Goal: Task Accomplishment & Management: Manage account settings

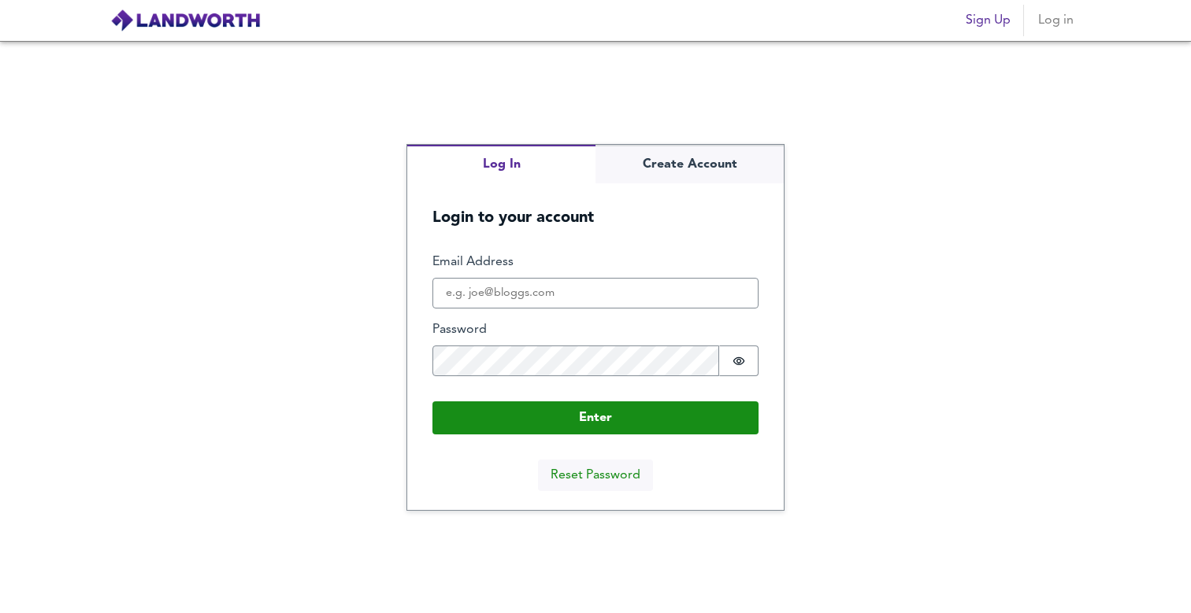
click at [572, 480] on button "Reset Password" at bounding box center [595, 475] width 115 height 31
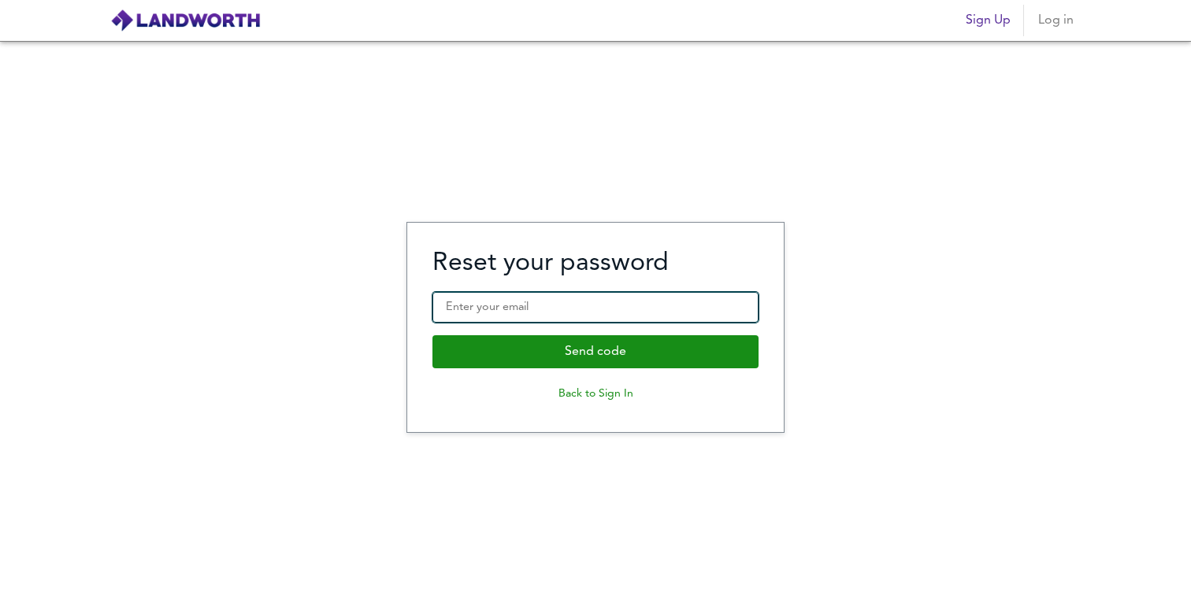
click at [480, 309] on input "Enter your email" at bounding box center [595, 307] width 326 height 31
type input "r"
click at [572, 395] on button "Back to Sign In" at bounding box center [595, 394] width 326 height 26
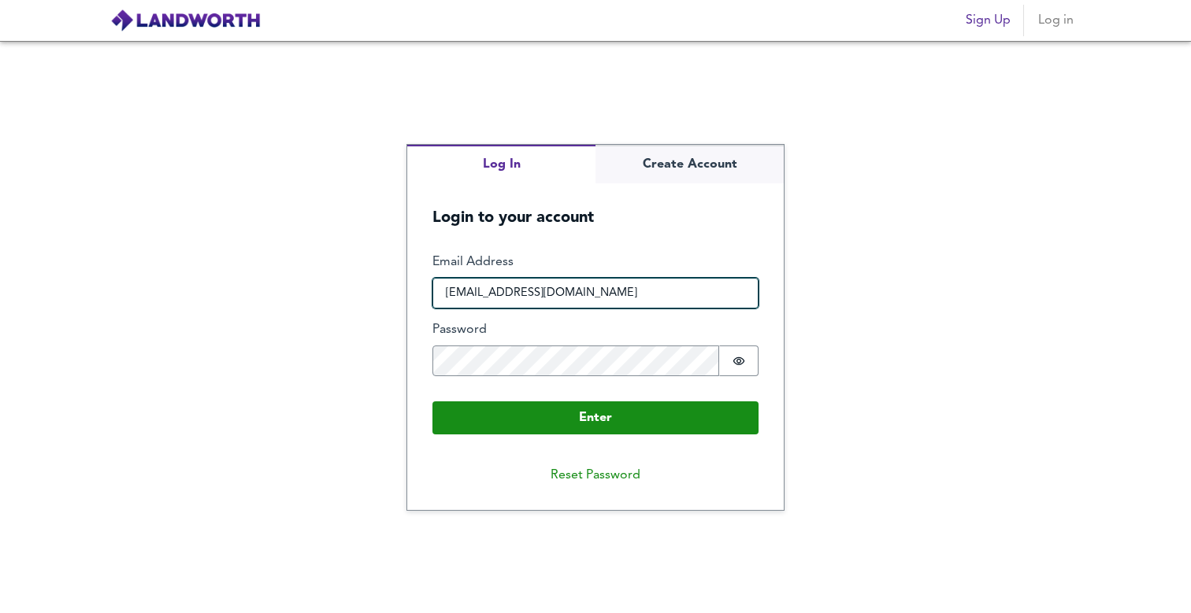
type input "[EMAIL_ADDRESS][DOMAIN_NAME]"
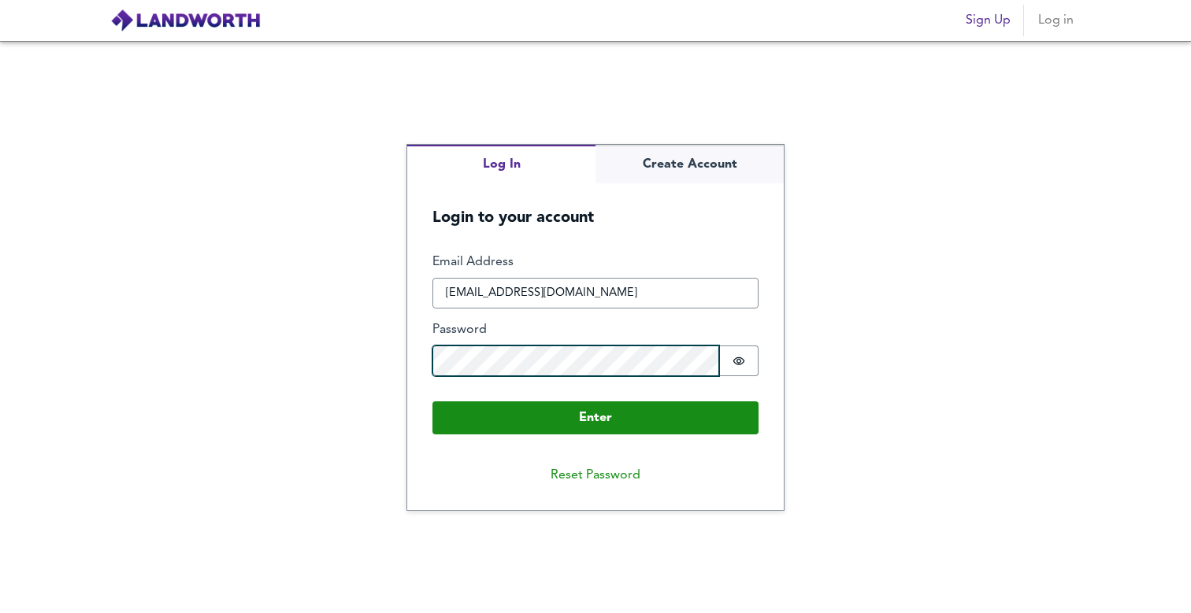
click at [595, 417] on button "Enter" at bounding box center [595, 418] width 326 height 33
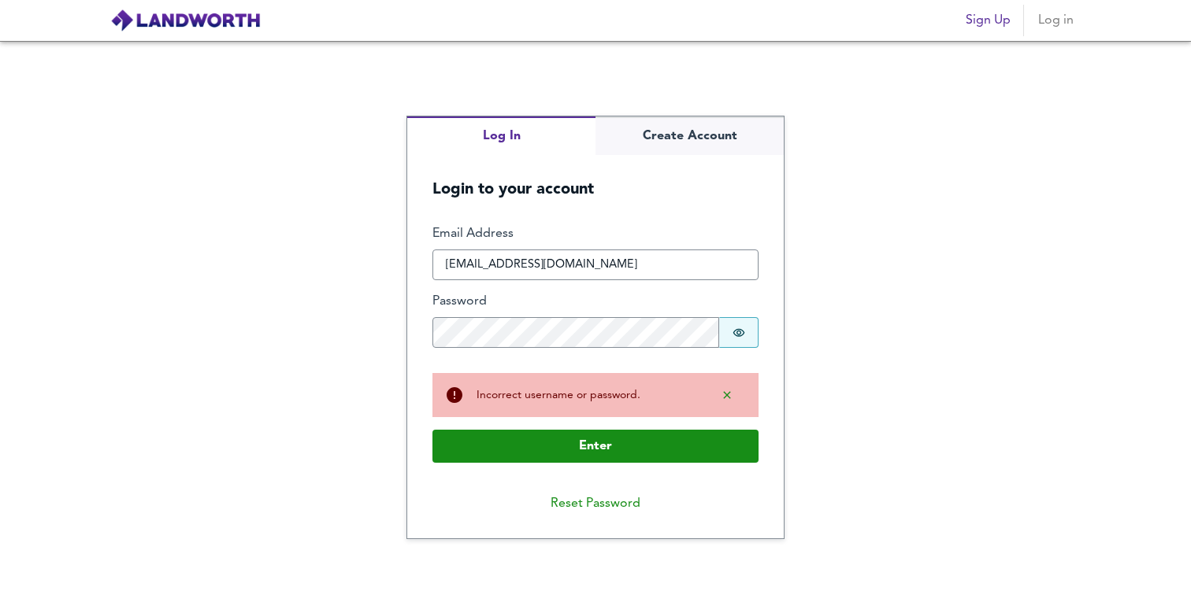
click at [737, 330] on icon "Show password" at bounding box center [739, 332] width 12 height 8
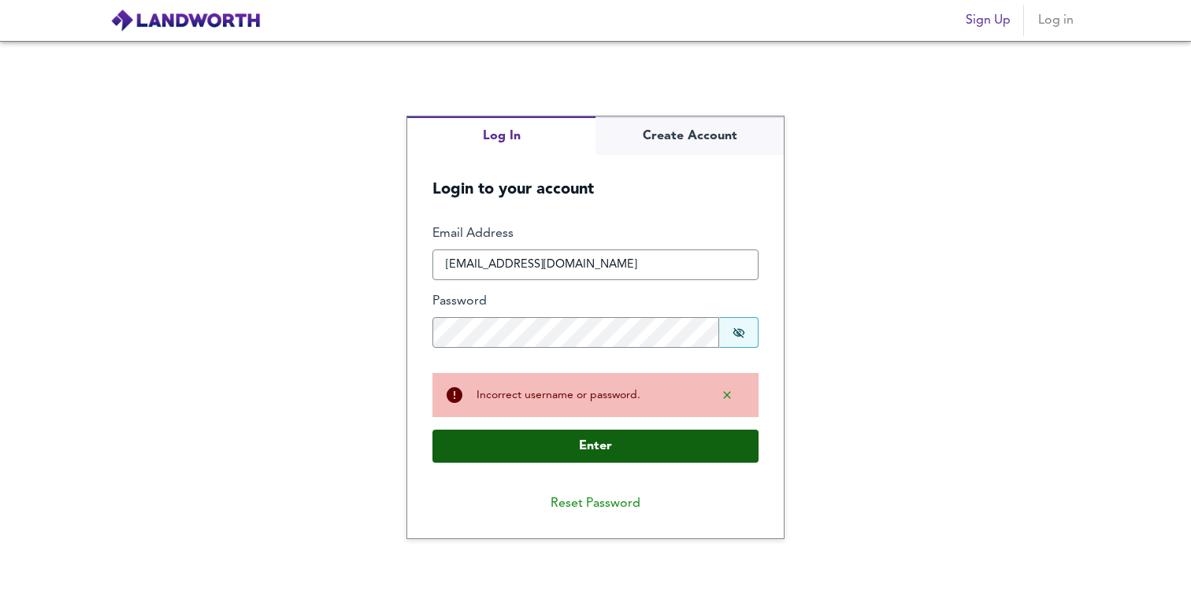
click at [624, 440] on button "Enter" at bounding box center [595, 446] width 326 height 33
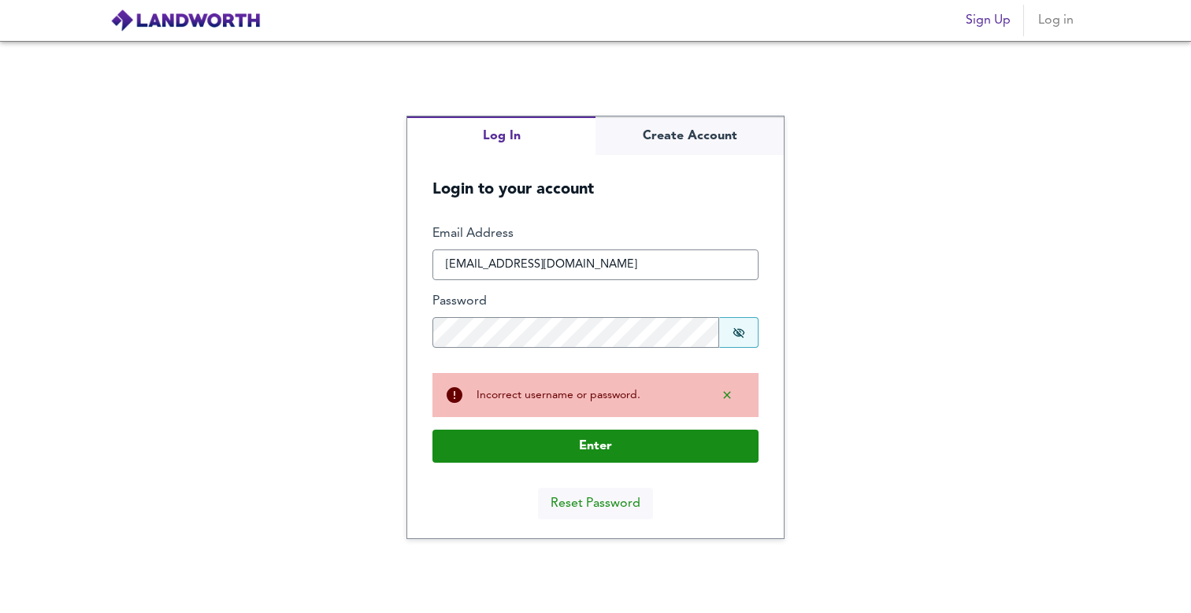
click at [606, 498] on button "Reset Password" at bounding box center [595, 503] width 115 height 31
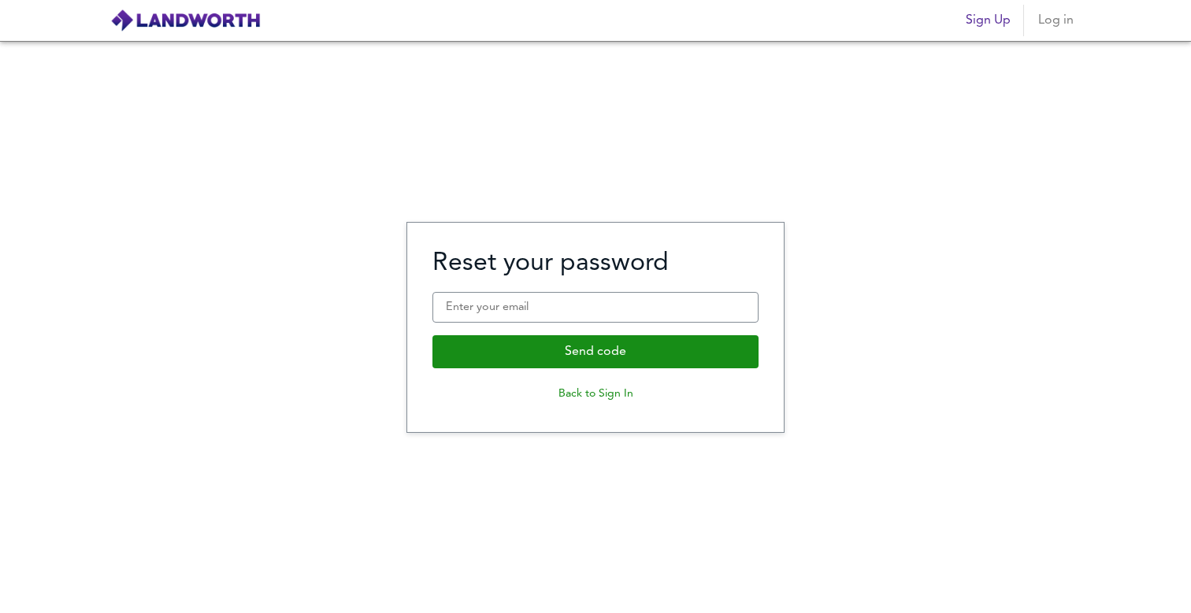
click at [582, 326] on fieldset "Reset your password Enter your email Send code Back to Sign In" at bounding box center [595, 328] width 326 height 160
click at [576, 318] on input "Enter your email" at bounding box center [595, 307] width 326 height 31
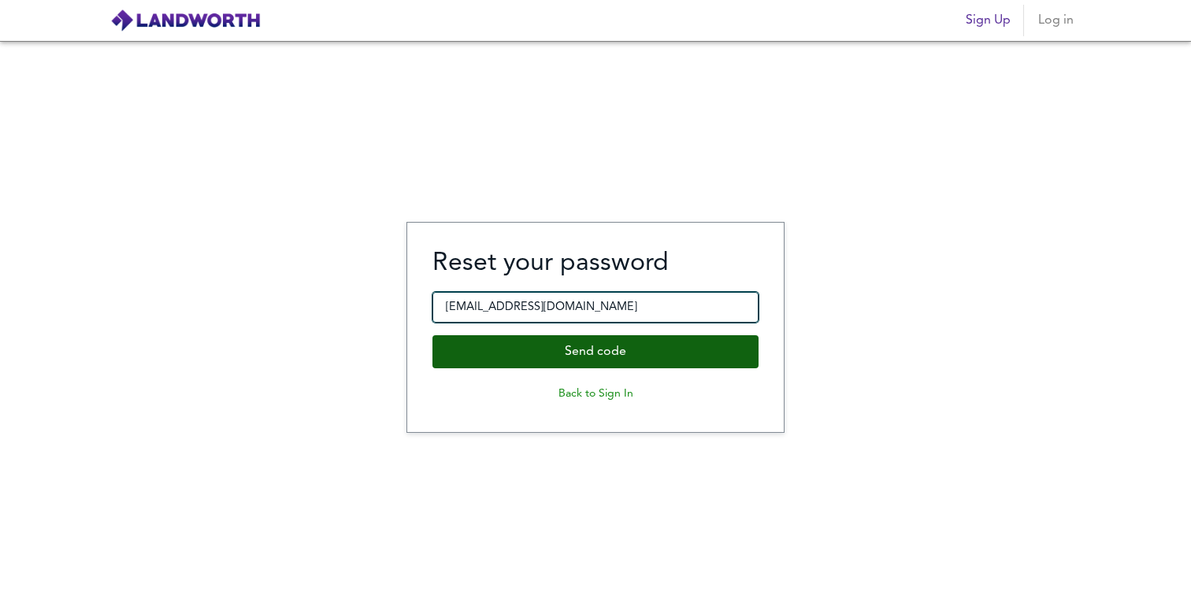
type input "ryanjamestodd@hotmail.co.uk"
click at [607, 346] on button "Send code" at bounding box center [595, 351] width 326 height 33
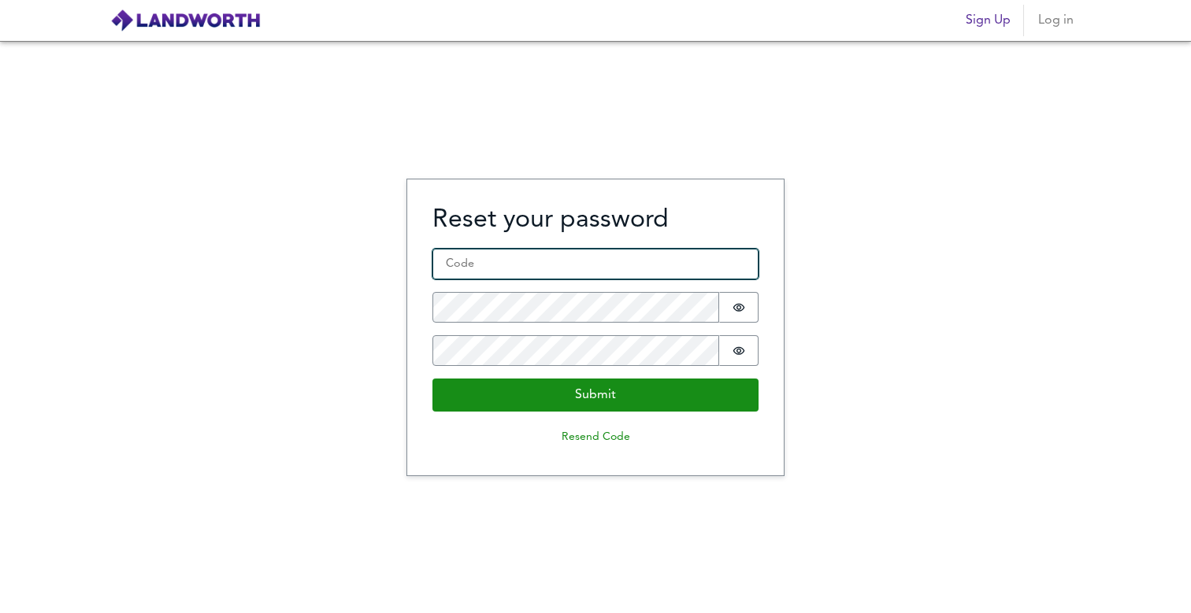
click at [537, 265] on input "Code *" at bounding box center [595, 264] width 326 height 31
type input "475553"
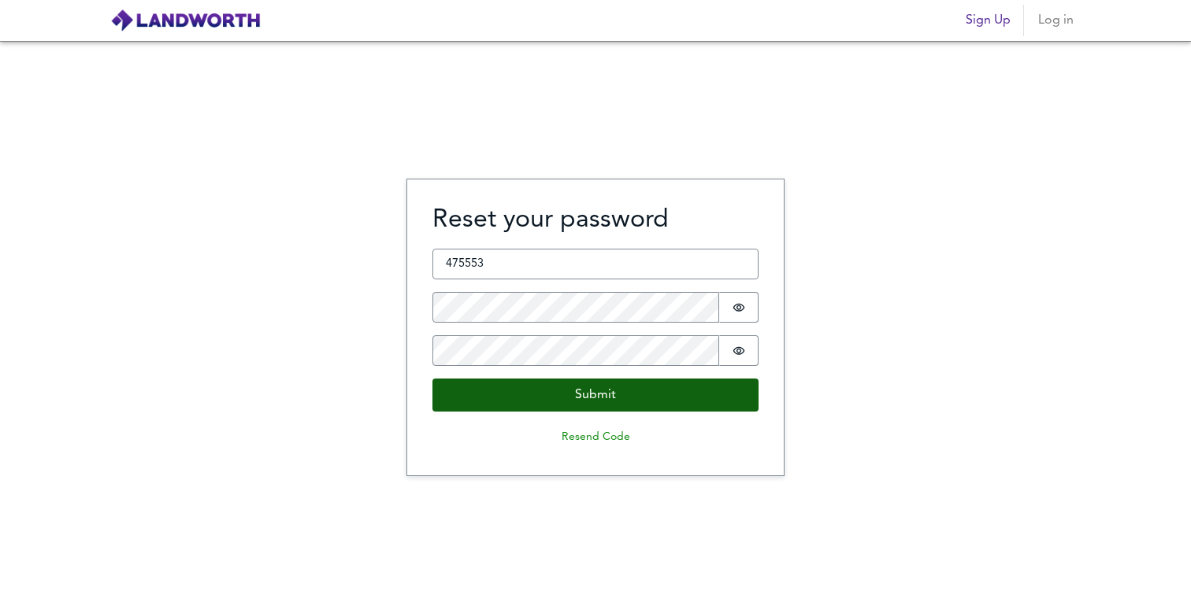
click at [521, 391] on button "Submit" at bounding box center [595, 395] width 326 height 33
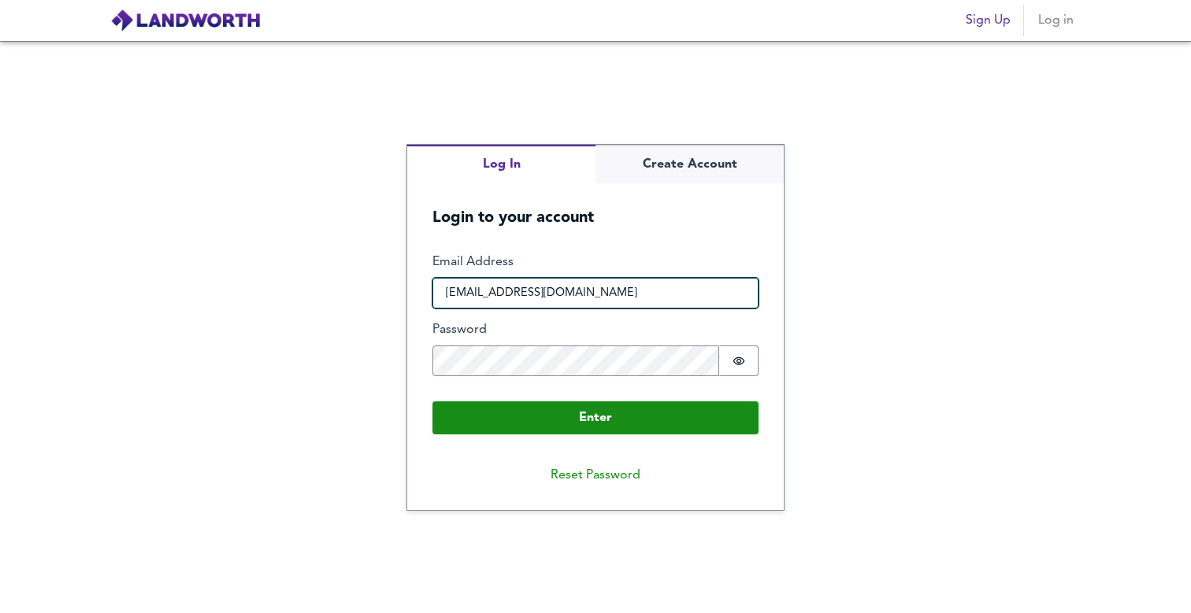
type input "ryanjamestodd@hotmail.co.uk"
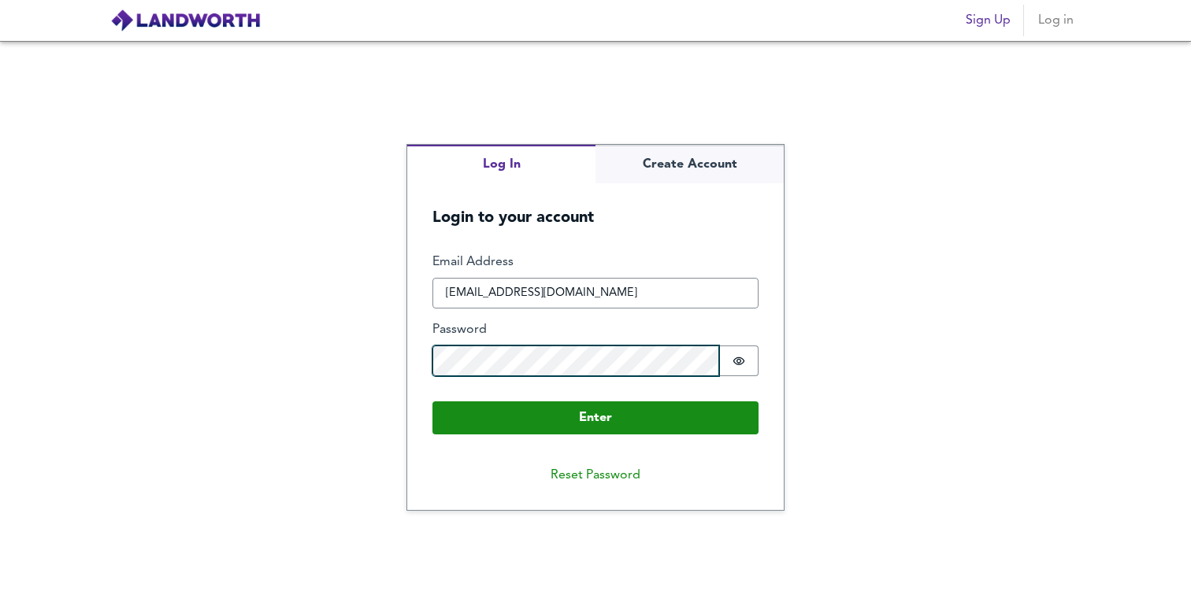
click at [595, 417] on button "Enter" at bounding box center [595, 418] width 326 height 33
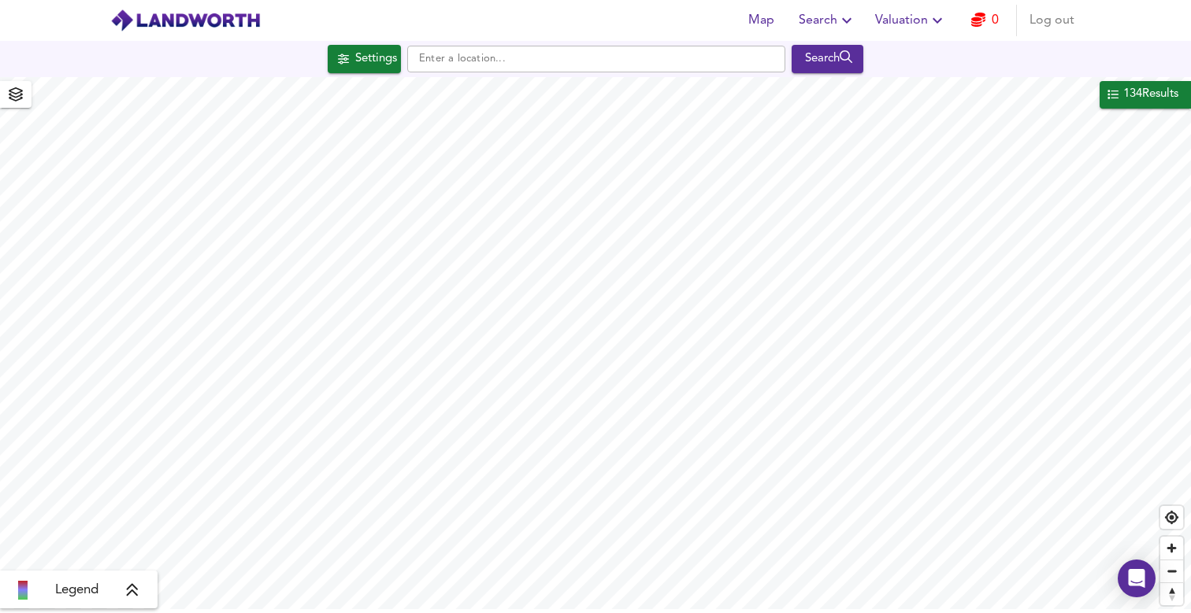
click at [977, 17] on icon "button" at bounding box center [978, 20] width 14 height 14
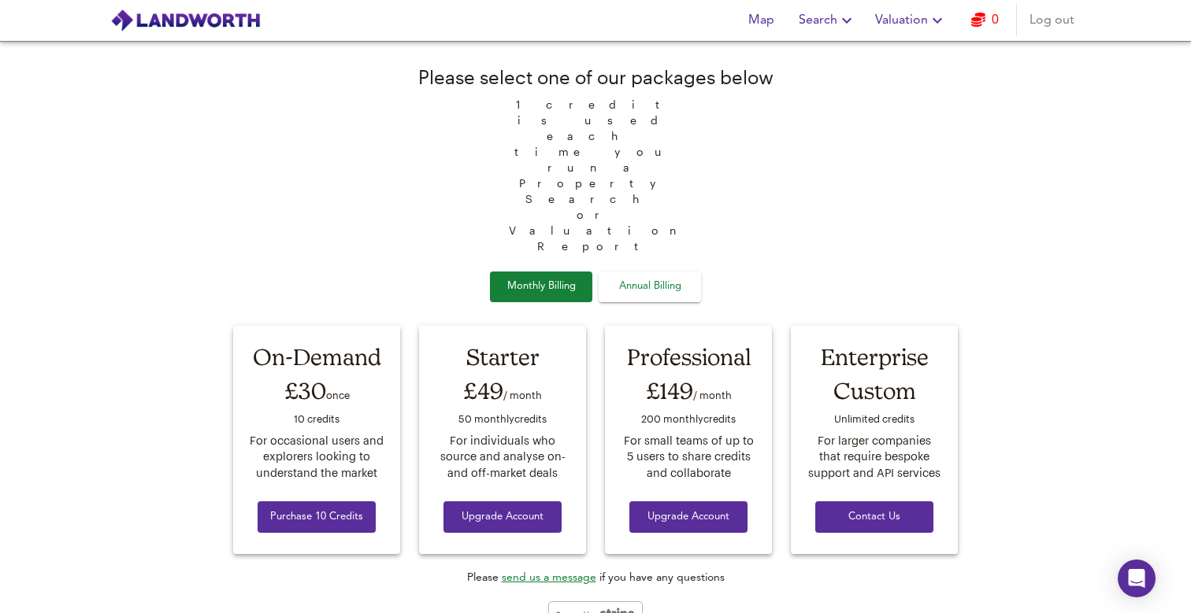
drag, startPoint x: 291, startPoint y: 432, endPoint x: 284, endPoint y: 227, distance: 204.9
click at [284, 227] on div "Please select one of our packages below 1 credit is used each time you run a Pr…" at bounding box center [595, 343] width 743 height 602
